Goal: Task Accomplishment & Management: Use online tool/utility

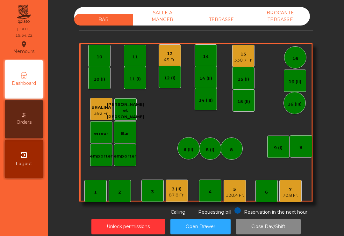
click at [165, 56] on div "12" at bounding box center [170, 54] width 12 height 6
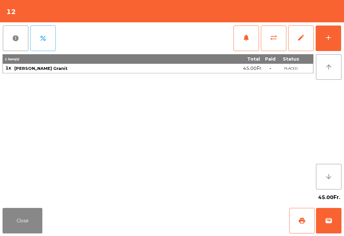
click at [334, 34] on button "add" at bounding box center [329, 39] width 26 height 26
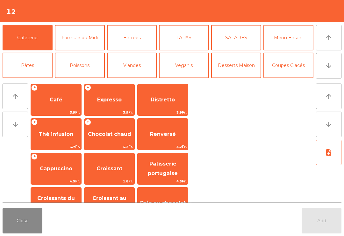
click at [180, 33] on button "TAPAS" at bounding box center [184, 38] width 50 height 26
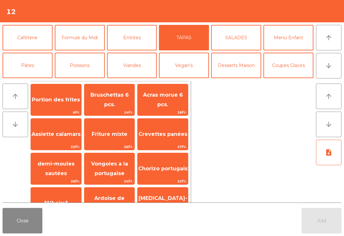
click at [168, 96] on span "Acras morue 6 pcs." at bounding box center [163, 100] width 40 height 16
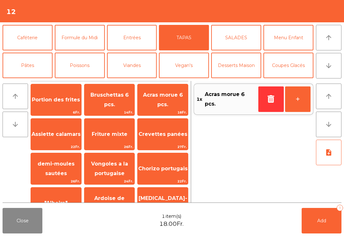
click at [135, 65] on button "Viandes" at bounding box center [132, 66] width 50 height 26
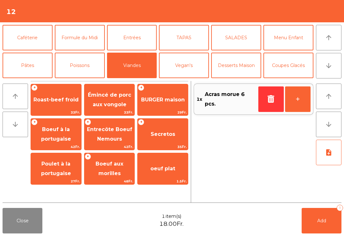
click at [63, 132] on span "Boeuf à la portugaise" at bounding box center [56, 134] width 30 height 16
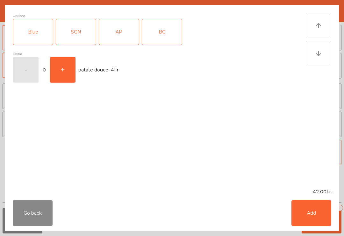
click at [117, 32] on div "AP" at bounding box center [119, 32] width 40 height 26
click at [129, 31] on div "AP" at bounding box center [119, 32] width 40 height 26
click at [72, 37] on div "SGN" at bounding box center [76, 32] width 40 height 26
click at [310, 221] on button "Add" at bounding box center [312, 213] width 40 height 26
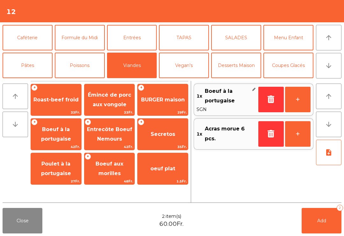
click at [85, 78] on button "Poissons" at bounding box center [80, 66] width 50 height 26
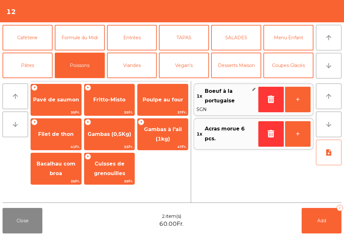
click at [166, 98] on span "Poulpe au four" at bounding box center [163, 100] width 41 height 6
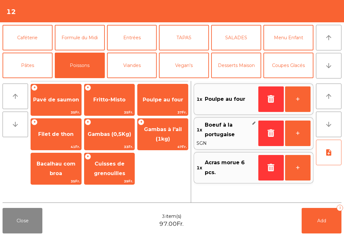
click at [337, 150] on button "note_add" at bounding box center [329, 153] width 26 height 26
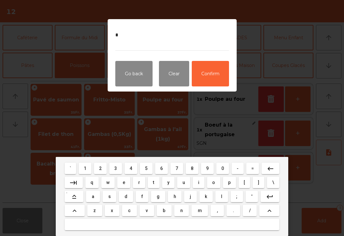
type textarea "**"
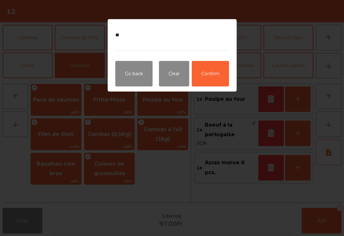
click at [216, 82] on button "Confirm" at bounding box center [210, 74] width 37 height 26
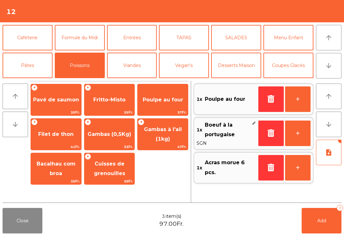
click at [327, 229] on button "Add 3" at bounding box center [322, 221] width 40 height 26
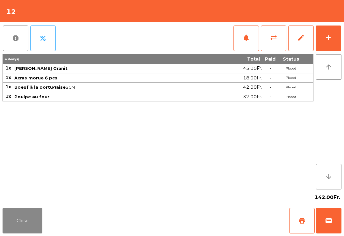
click at [49, 209] on div "Close print wallet" at bounding box center [172, 220] width 344 height 31
click at [18, 217] on button "Close" at bounding box center [23, 221] width 40 height 26
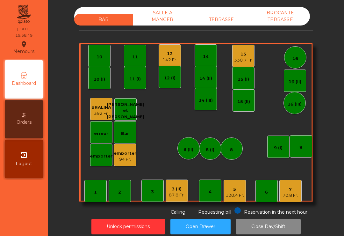
click at [242, 14] on div "TERRASSE" at bounding box center [221, 20] width 59 height 12
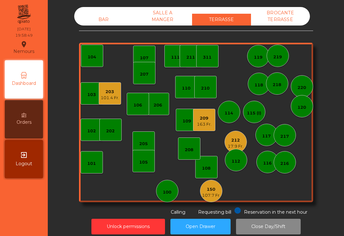
click at [175, 192] on div "100" at bounding box center [167, 191] width 22 height 22
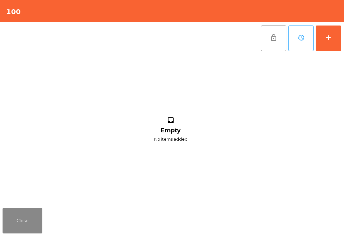
click at [340, 35] on button "add" at bounding box center [329, 39] width 26 height 26
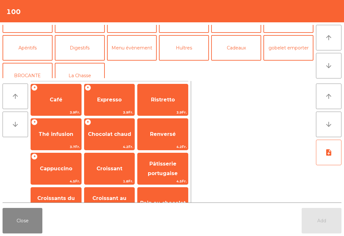
scroll to position [73, 0]
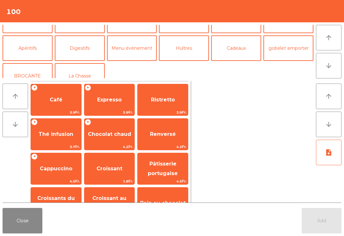
click at [38, 55] on button "Apéritifs" at bounding box center [28, 48] width 50 height 26
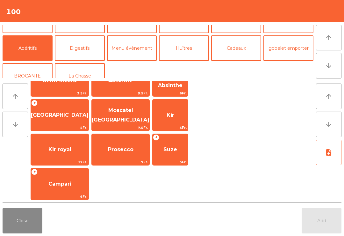
scroll to position [54, 0]
click at [175, 147] on span "Suze" at bounding box center [170, 149] width 35 height 17
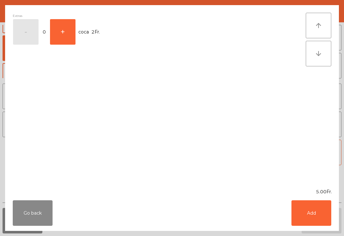
click at [71, 26] on button "+" at bounding box center [63, 32] width 26 height 26
click at [304, 202] on button "Add" at bounding box center [312, 213] width 40 height 26
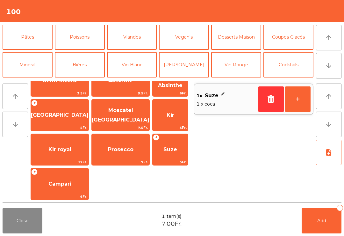
scroll to position [26, 0]
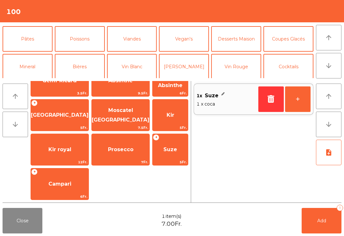
click at [37, 62] on button "Mineral" at bounding box center [28, 67] width 50 height 26
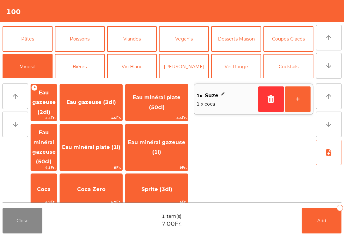
scroll to position [0, 0]
click at [51, 134] on span "Eau minéral gazeuse (50cl)" at bounding box center [44, 147] width 26 height 47
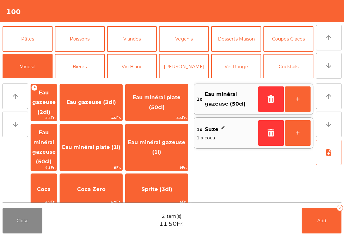
click at [129, 68] on button "Vin Blanc" at bounding box center [132, 67] width 50 height 26
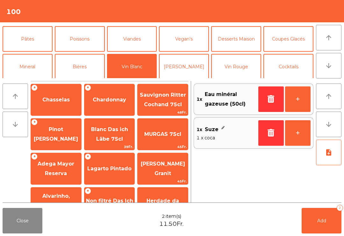
click at [113, 103] on span "Chardonnay" at bounding box center [110, 99] width 50 height 17
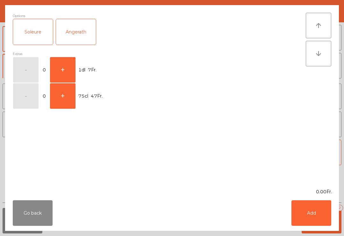
click at [60, 62] on button "+" at bounding box center [63, 70] width 26 height 26
click at [318, 203] on button "Add" at bounding box center [312, 213] width 40 height 26
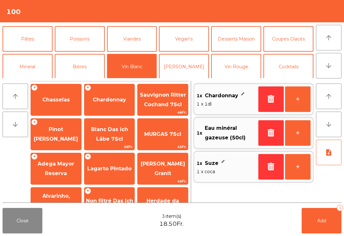
click at [323, 220] on span "Add" at bounding box center [322, 221] width 9 height 6
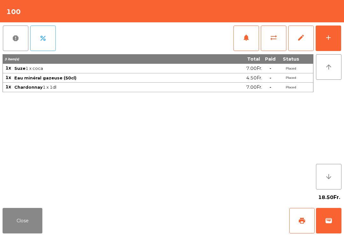
click at [26, 230] on button "Close" at bounding box center [23, 221] width 40 height 26
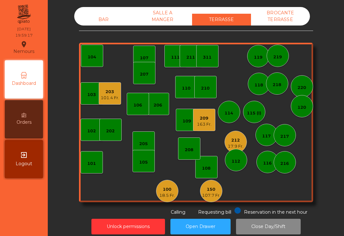
click at [214, 120] on div "209 163 Fr." at bounding box center [204, 120] width 22 height 22
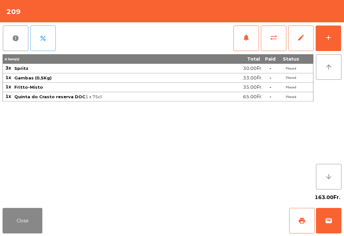
click at [299, 223] on span "print" at bounding box center [303, 221] width 8 height 8
click at [26, 218] on button "Close" at bounding box center [23, 221] width 40 height 26
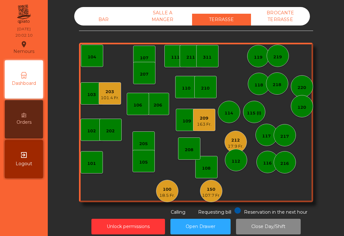
click at [209, 122] on div "163 Fr." at bounding box center [204, 124] width 15 height 6
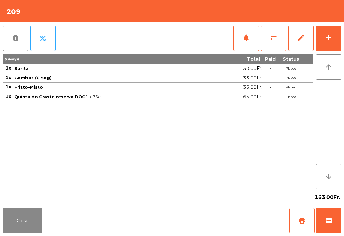
click at [33, 214] on button "Close" at bounding box center [23, 221] width 40 height 26
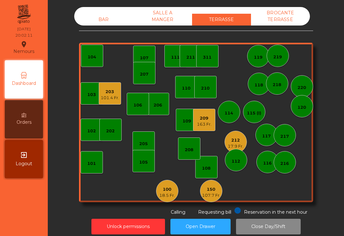
click at [236, 144] on div "17.9 Fr." at bounding box center [236, 146] width 16 height 6
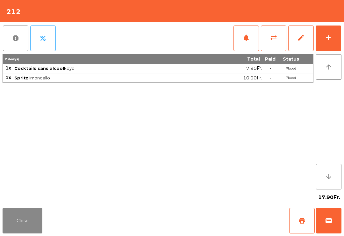
click at [25, 223] on button "Close" at bounding box center [23, 221] width 40 height 26
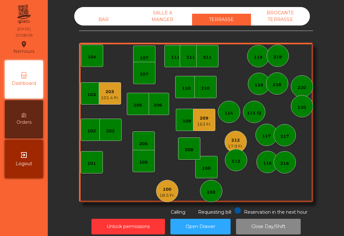
click at [171, 197] on div "18.5 Fr." at bounding box center [167, 195] width 16 height 6
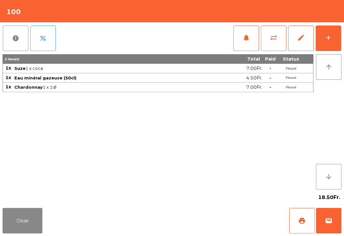
click at [334, 35] on button "add" at bounding box center [329, 39] width 26 height 26
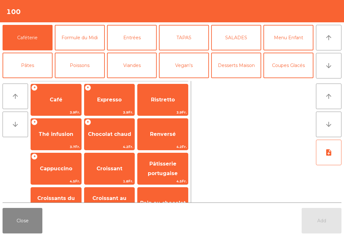
scroll to position [11, 0]
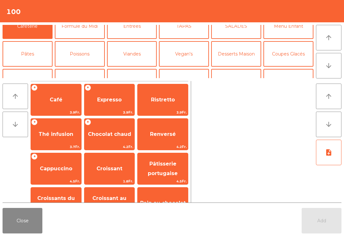
click at [138, 46] on button "Viandes" at bounding box center [132, 54] width 50 height 26
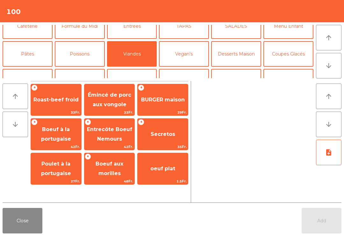
click at [179, 104] on span "BURGER maison" at bounding box center [163, 99] width 50 height 17
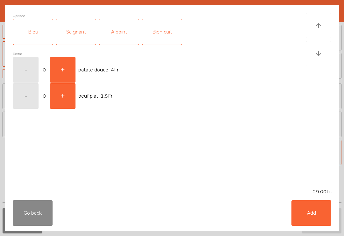
click at [121, 33] on div "A point" at bounding box center [119, 32] width 40 height 26
click at [325, 215] on button "Add" at bounding box center [312, 213] width 40 height 26
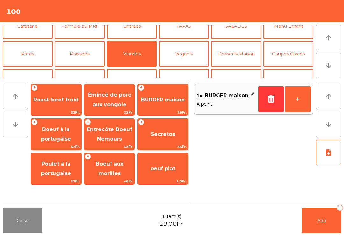
click at [83, 56] on button "Poissons" at bounding box center [80, 54] width 50 height 26
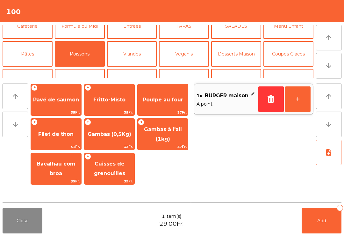
click at [171, 104] on span "Poulpe au four" at bounding box center [163, 99] width 50 height 17
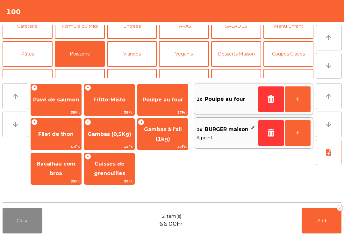
click at [330, 217] on button "Add 2" at bounding box center [322, 221] width 40 height 26
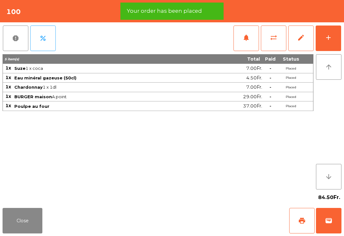
click at [24, 232] on button "Close" at bounding box center [23, 221] width 40 height 26
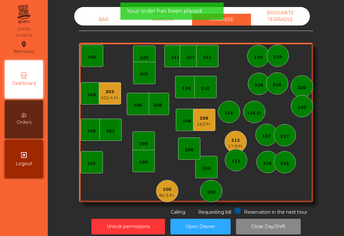
click at [229, 145] on div "17.9 Fr." at bounding box center [236, 146] width 16 height 6
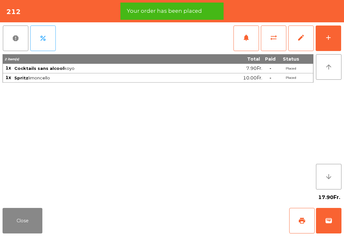
click at [333, 217] on button "wallet" at bounding box center [329, 221] width 26 height 26
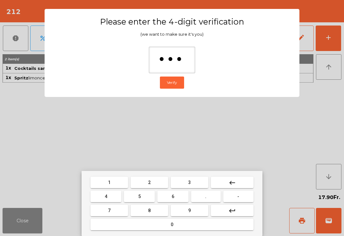
type input "****"
